Goal: Use online tool/utility: Utilize a website feature to perform a specific function

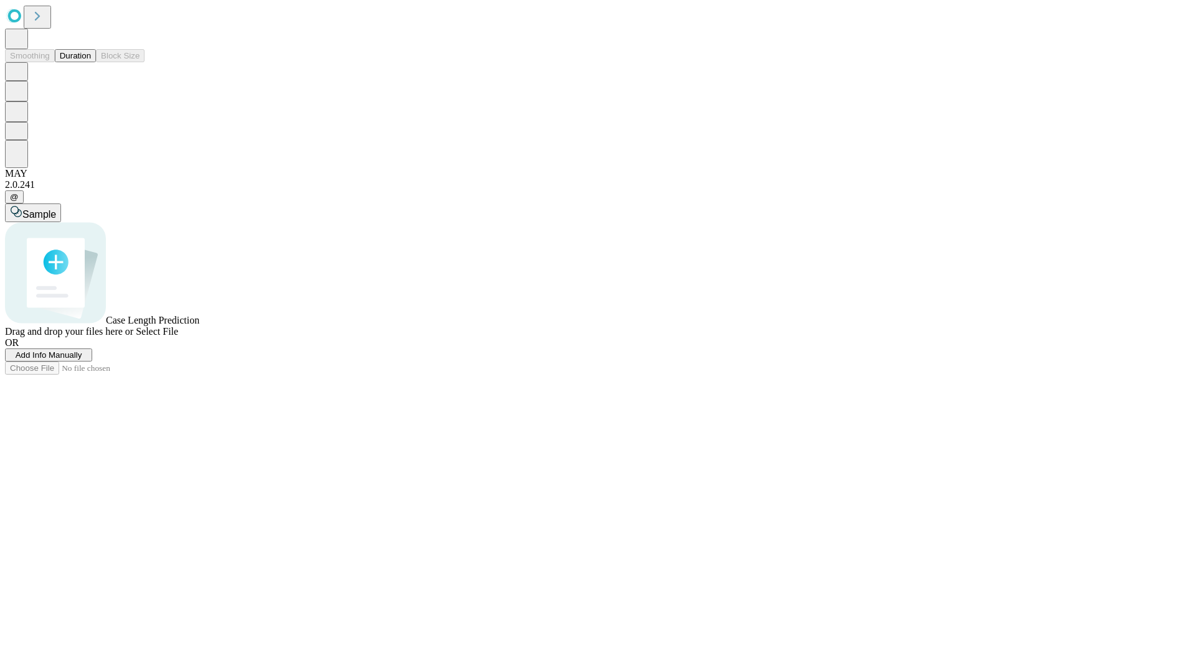
click at [91, 62] on button "Duration" at bounding box center [75, 55] width 41 height 13
click at [178, 337] on span "Select File" at bounding box center [157, 331] width 42 height 11
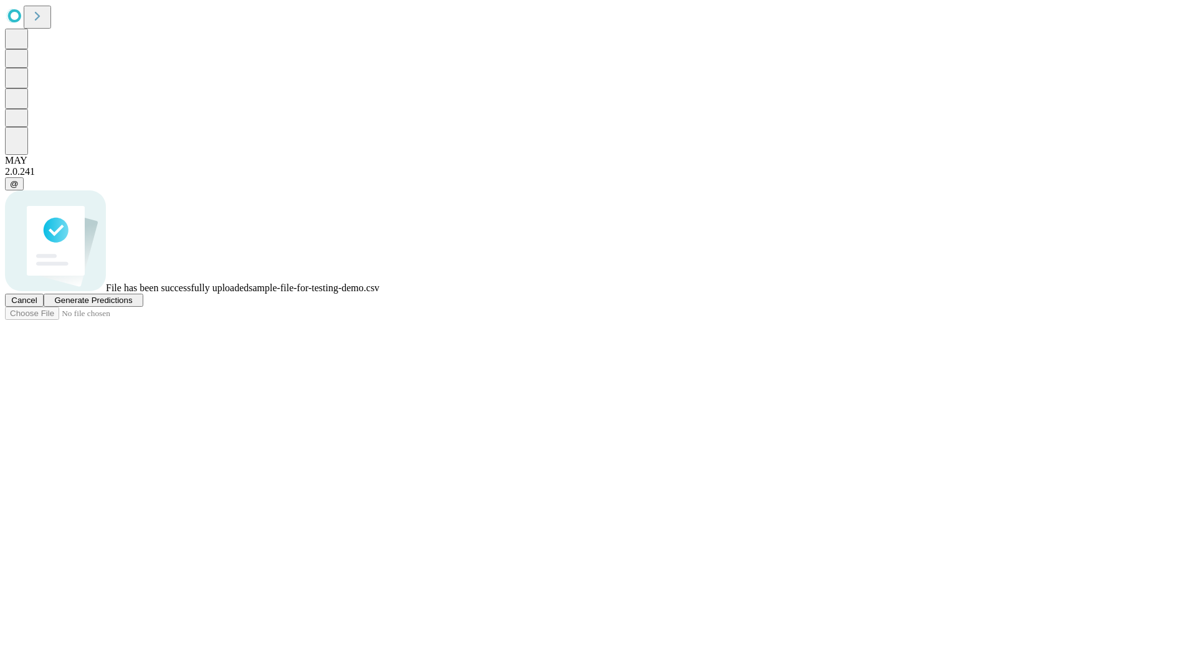
click at [132, 305] on span "Generate Predictions" at bounding box center [93, 300] width 78 height 9
